Goal: Information Seeking & Learning: Find specific fact

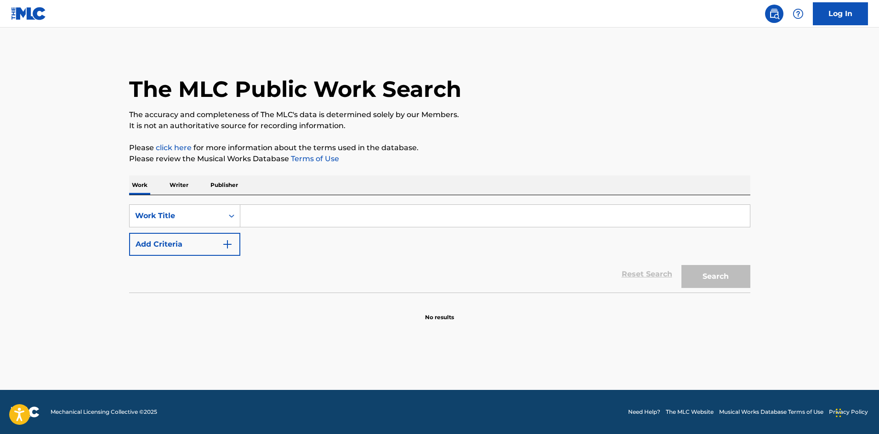
click at [274, 223] on input "Search Form" at bounding box center [495, 216] width 510 height 22
paste input "POLISH AND PROUD"
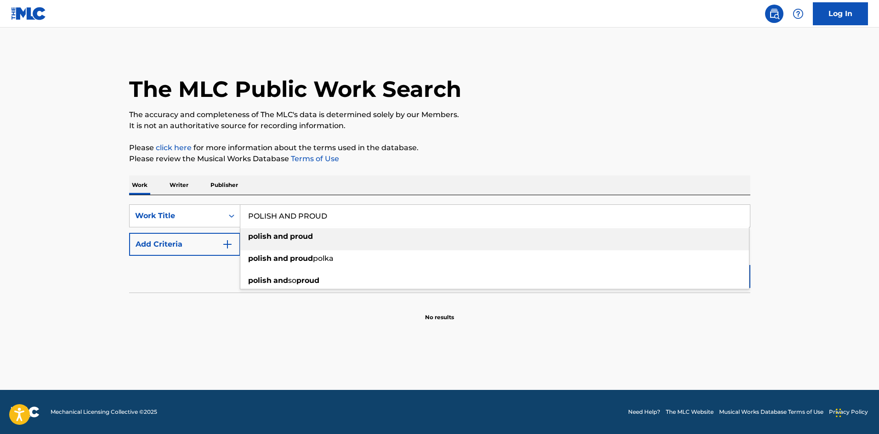
type input "POLISH AND PROUD"
click at [204, 245] on button "Add Criteria" at bounding box center [184, 244] width 111 height 23
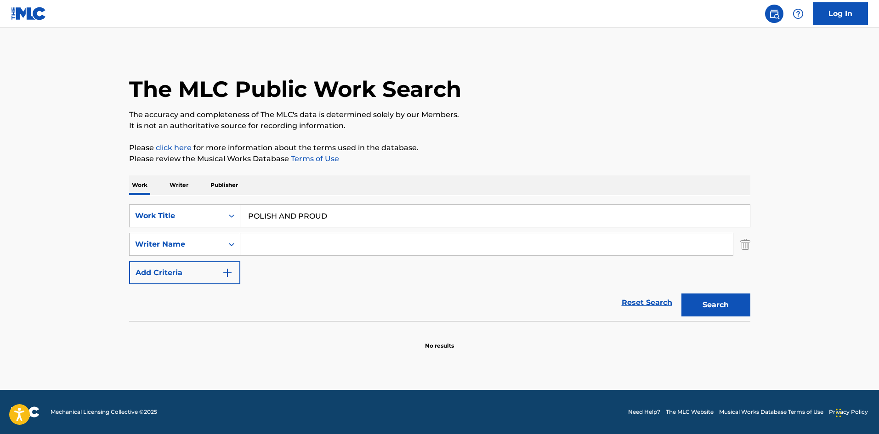
click at [472, 251] on input "Search Form" at bounding box center [486, 244] width 493 height 22
paste input "[PERSON_NAME]"
type input "[PERSON_NAME]"
click at [716, 295] on button "Search" at bounding box center [716, 305] width 69 height 23
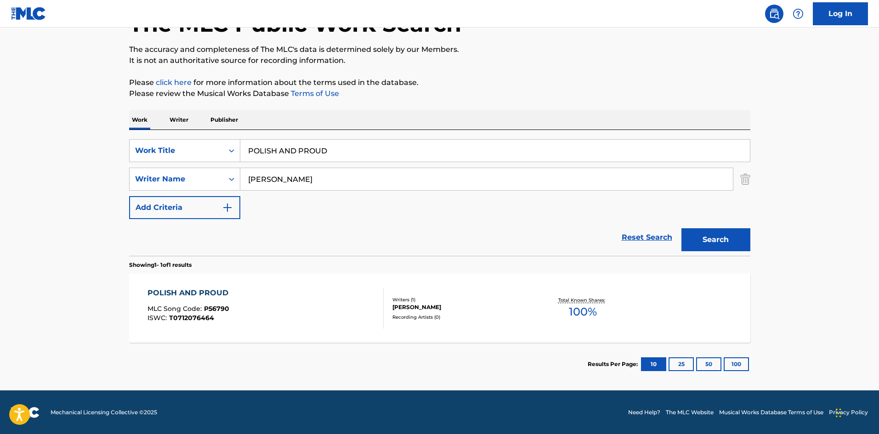
scroll to position [66, 0]
click at [279, 308] on div "POLISH AND PROUD MLC Song Code : P56790 ISWC : T0712076464" at bounding box center [266, 307] width 236 height 41
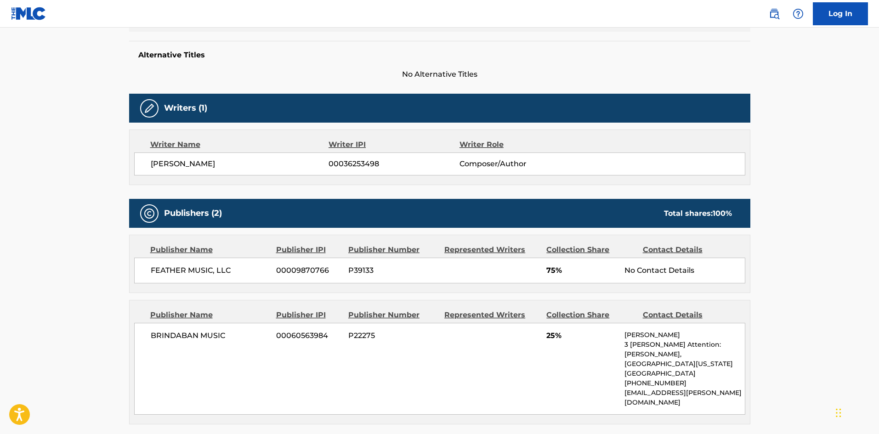
scroll to position [276, 0]
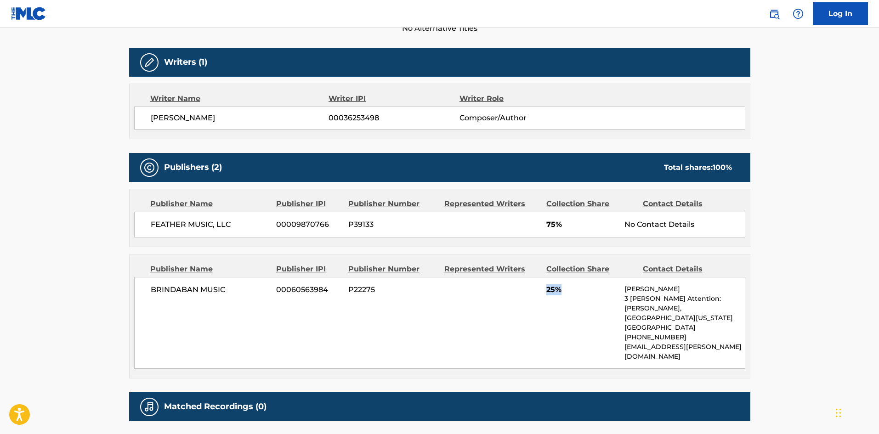
drag, startPoint x: 544, startPoint y: 289, endPoint x: 593, endPoint y: 294, distance: 49.4
click at [593, 294] on div "BRINDABAN MUSIC 00060563984 P22275 25% [PERSON_NAME] 3 [PERSON_NAME] Attention:…" at bounding box center [439, 323] width 611 height 92
drag, startPoint x: 543, startPoint y: 225, endPoint x: 582, endPoint y: 227, distance: 39.1
click at [580, 227] on div "FEATHER MUSIC, LLC [PHONE_NUMBER] P39133 75% No Contact Details" at bounding box center [439, 225] width 611 height 26
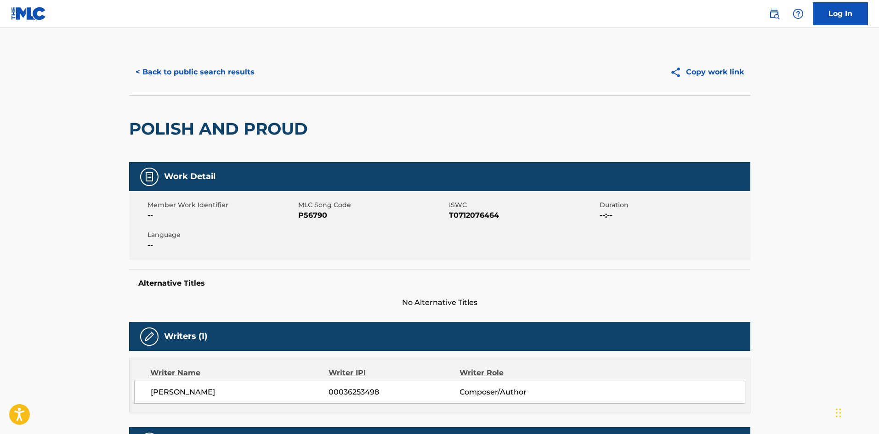
scroll to position [0, 0]
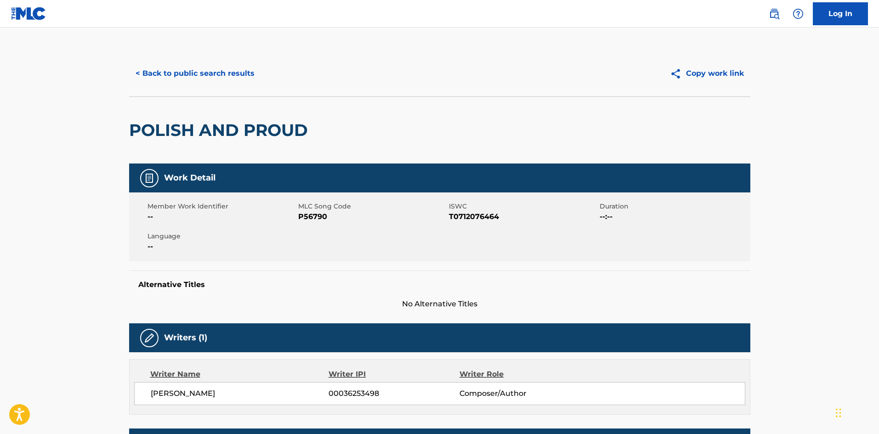
click at [198, 68] on button "< Back to public search results" at bounding box center [195, 73] width 132 height 23
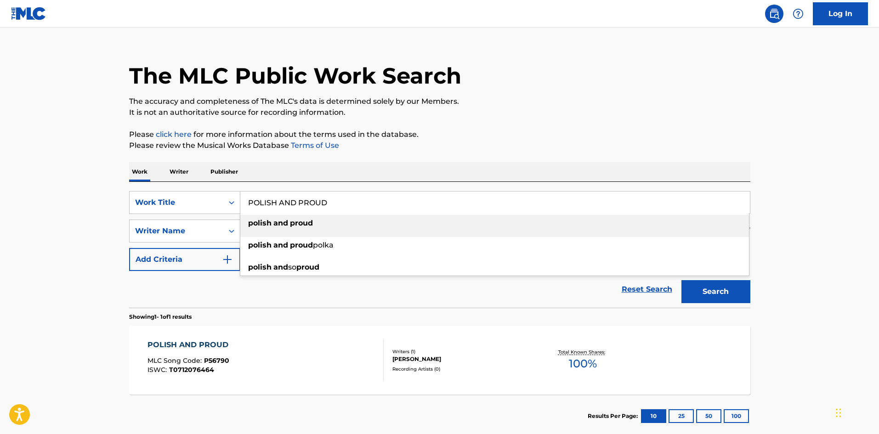
drag, startPoint x: 403, startPoint y: 201, endPoint x: 205, endPoint y: 188, distance: 197.6
click at [205, 188] on div "SearchWithCriteria38cff386-db27-489e-9a97-f37952e3408a Work Title POLISH AND PR…" at bounding box center [439, 245] width 621 height 126
paste input "SWEET [DEMOGRAPHIC_DATA] OF LIBERTY"
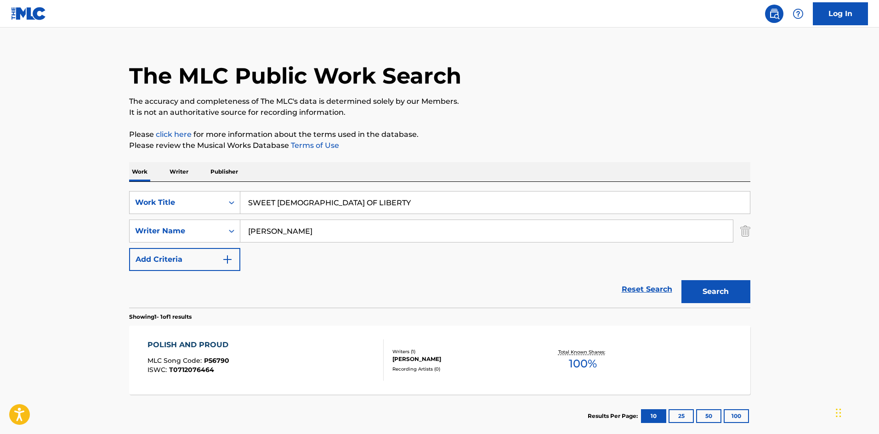
type input "SWEET [DEMOGRAPHIC_DATA] OF LIBERTY"
drag, startPoint x: 405, startPoint y: 239, endPoint x: 142, endPoint y: 198, distance: 266.4
click at [142, 198] on div "SearchWithCriteria38cff386-db27-489e-9a97-f37952e3408a Work Title SWEET [DEMOGR…" at bounding box center [439, 231] width 621 height 80
paste input "[PERSON_NAME]"
type input "[PERSON_NAME]"
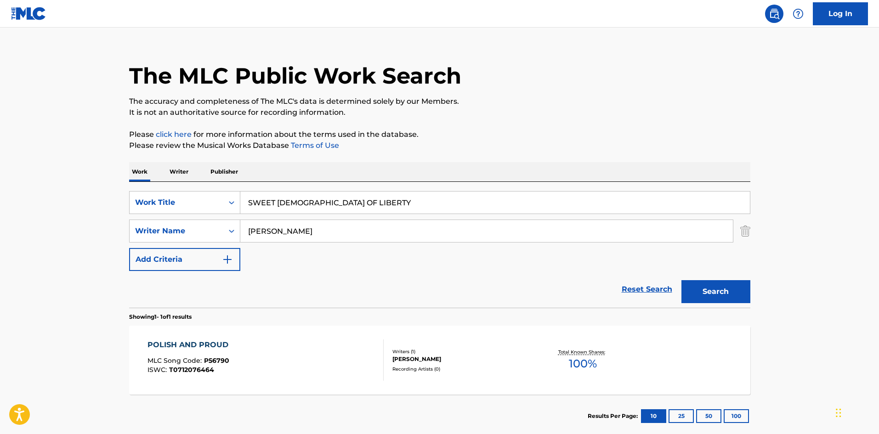
click at [711, 288] on button "Search" at bounding box center [716, 291] width 69 height 23
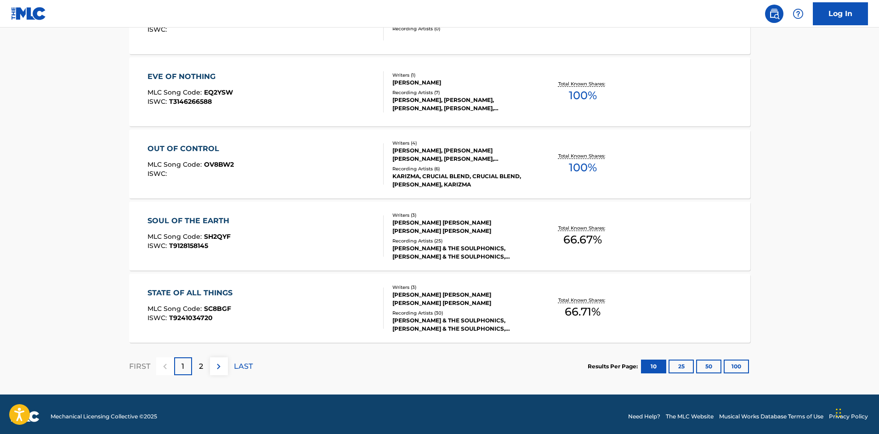
scroll to position [719, 0]
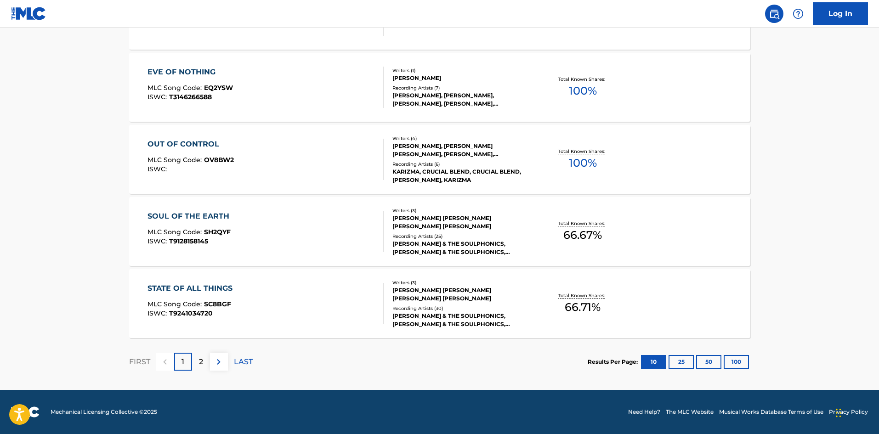
click at [222, 357] on img at bounding box center [218, 362] width 11 height 11
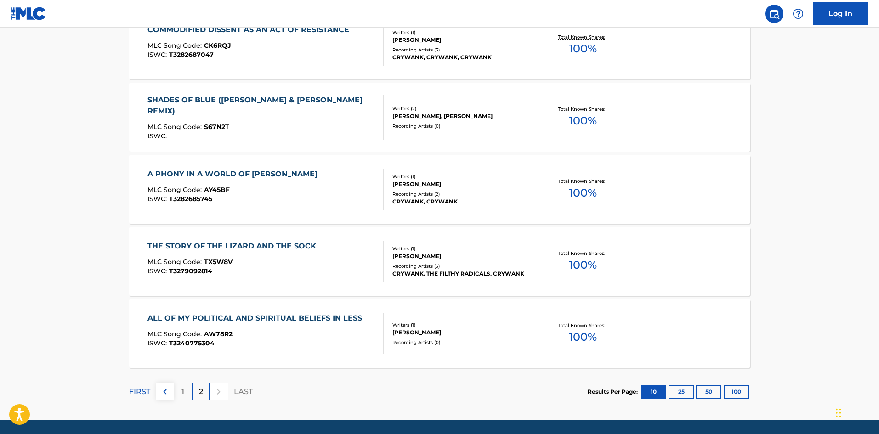
scroll to position [673, 0]
